Goal: Navigation & Orientation: Find specific page/section

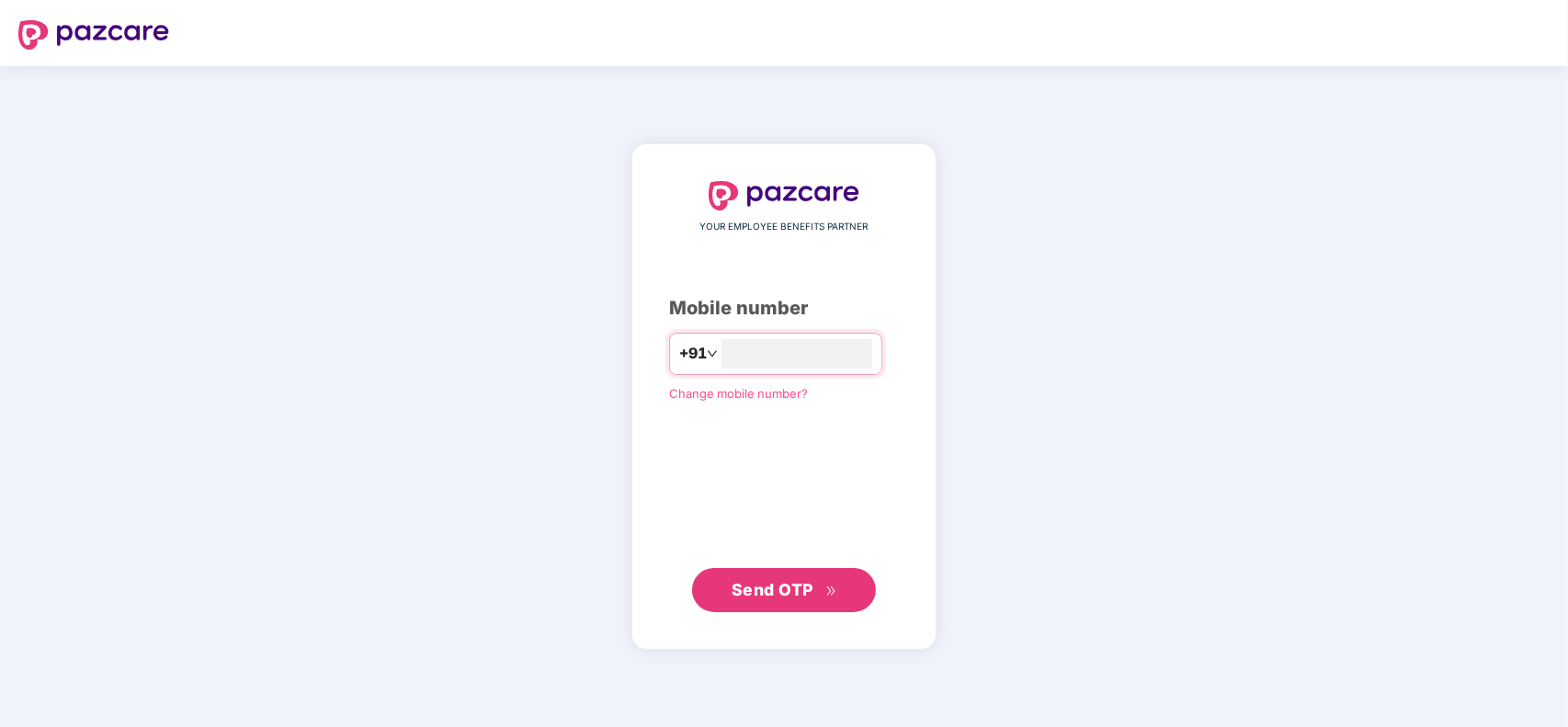
type input "**********"
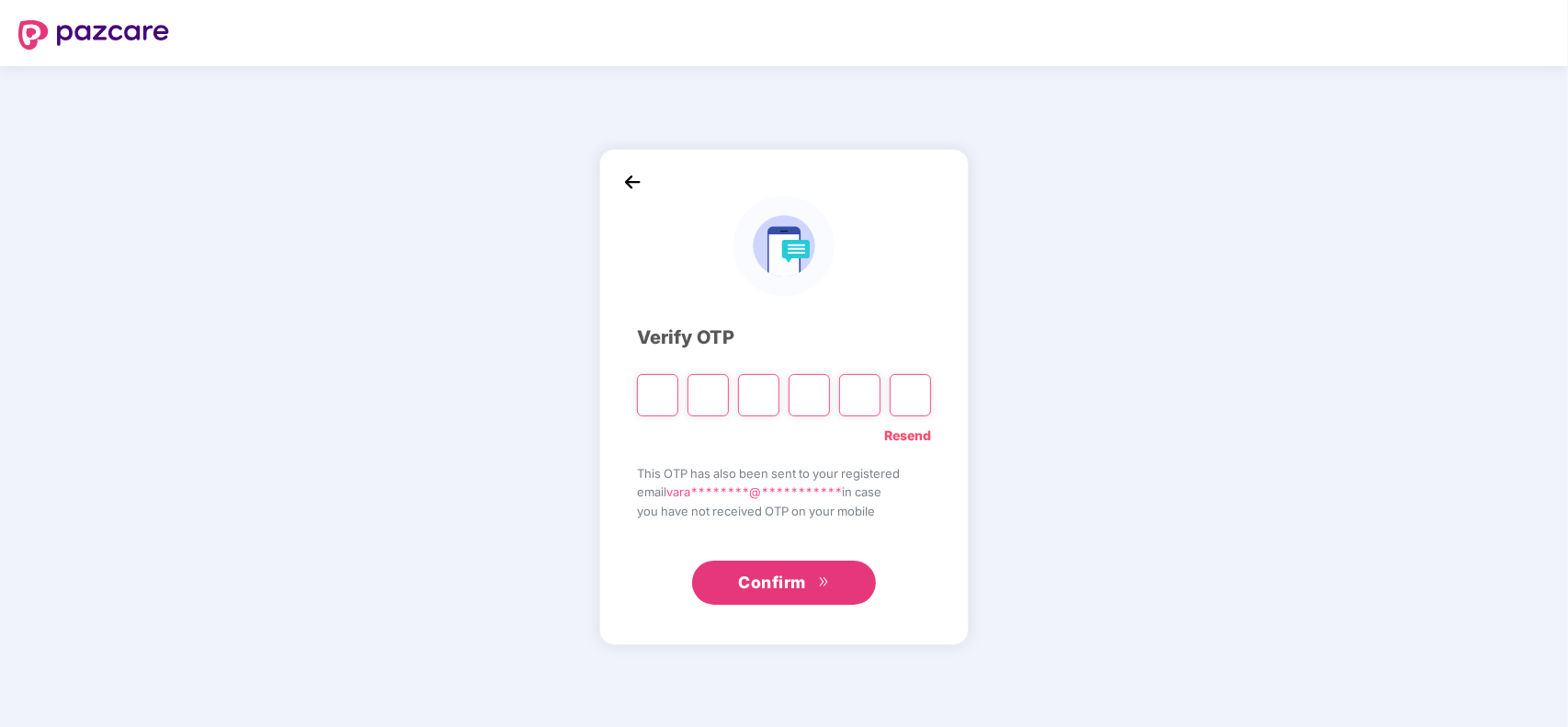
type input "*"
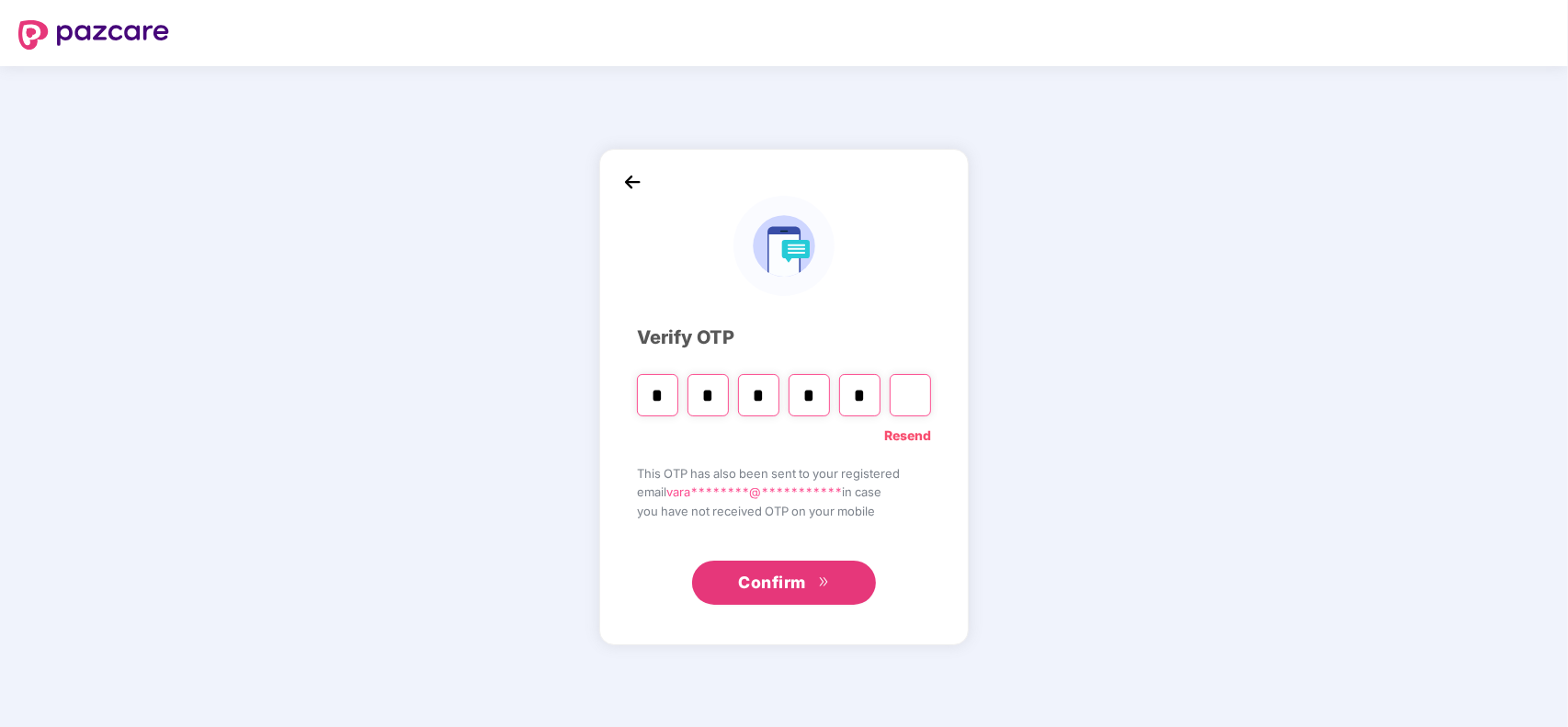
type input "*"
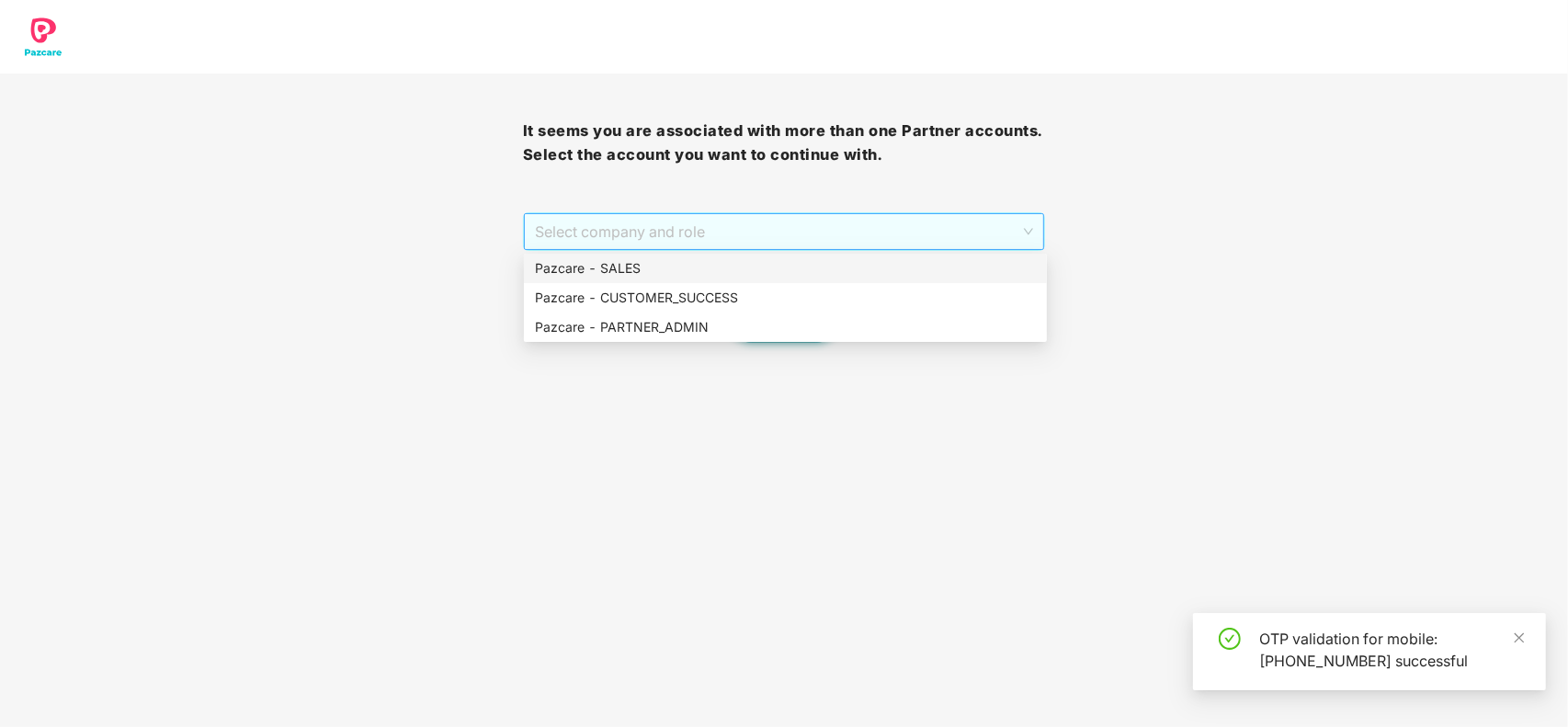
click at [770, 236] on span "Select company and role" at bounding box center [784, 232] width 499 height 35
click at [699, 322] on div "Pazcare - PARTNER_ADMIN" at bounding box center [785, 327] width 501 height 20
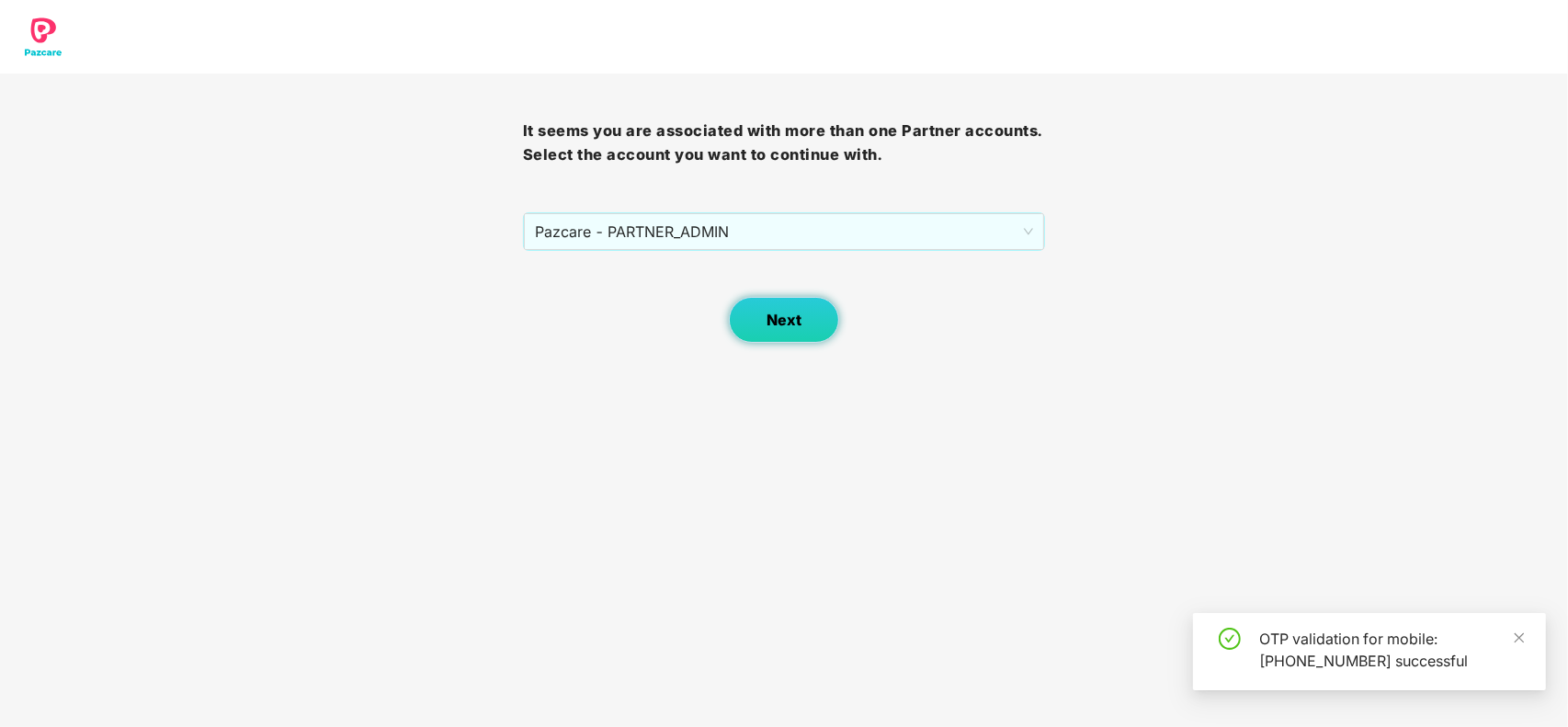
click at [789, 317] on span "Next" at bounding box center [784, 320] width 35 height 17
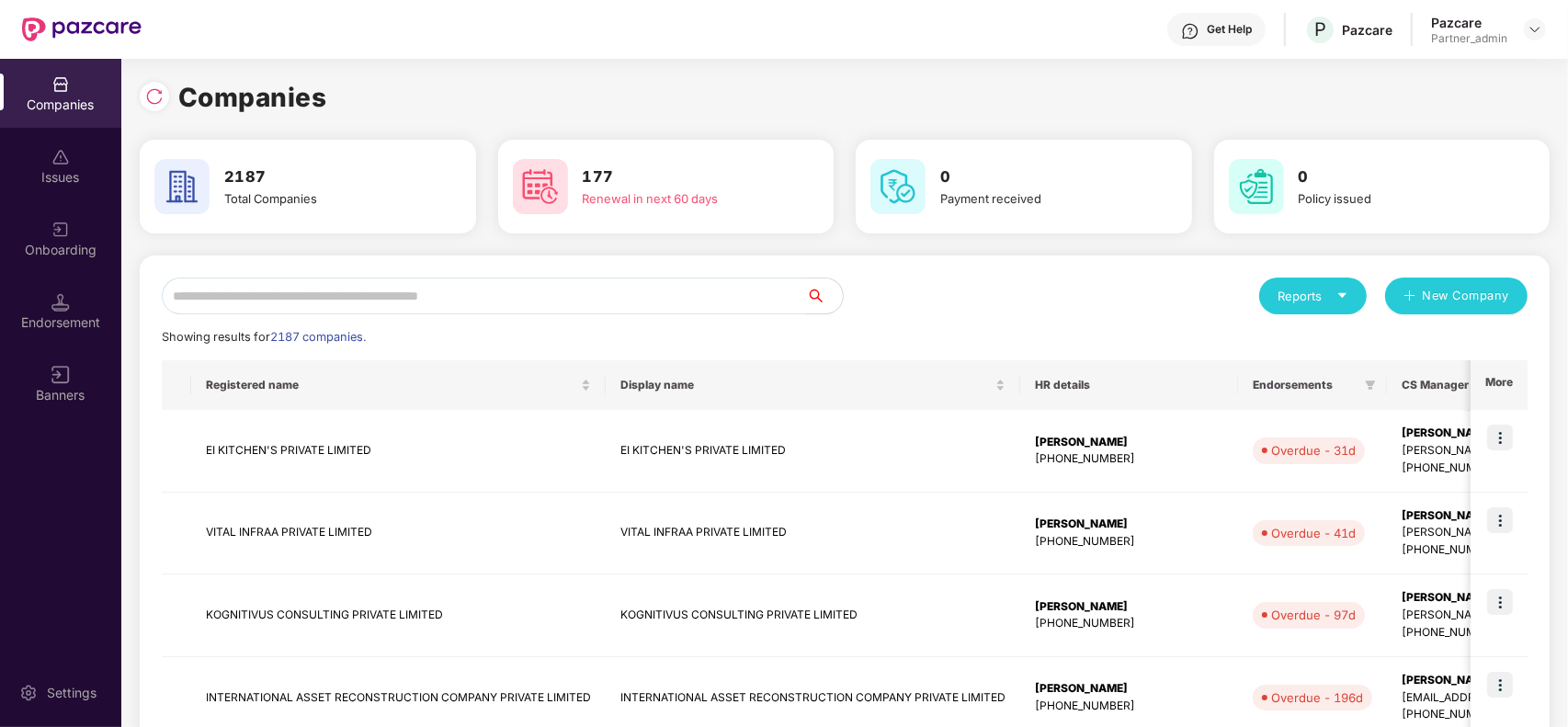
click at [687, 305] on input "text" at bounding box center [483, 296] width 644 height 37
